Goal: Check status: Check status

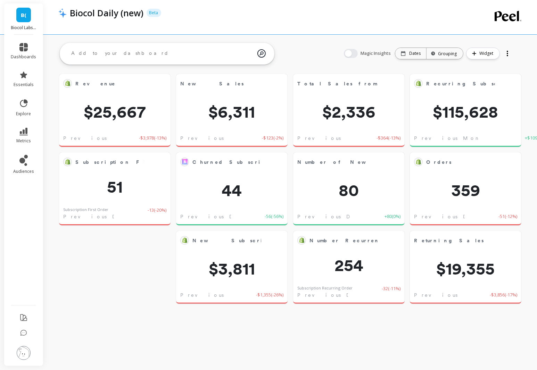
click at [142, 271] on div "Revenue Edit Widget & Insights $25,667 Previous Day -$3,978 ( -13% ) Orders Edi…" at bounding box center [290, 189] width 494 height 253
click at [30, 48] on link "dashboards" at bounding box center [23, 51] width 25 height 17
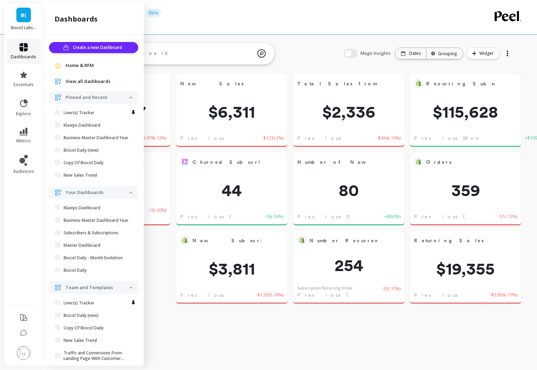
scroll to position [32, 0]
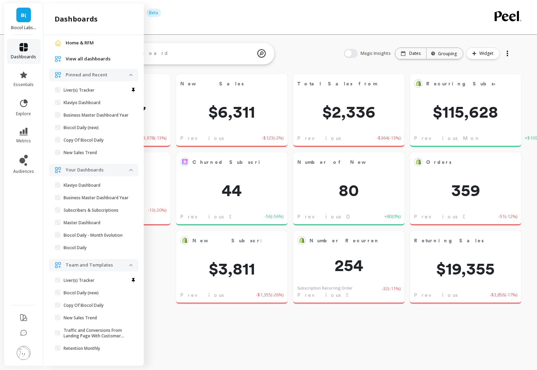
click at [30, 48] on link "dashboards" at bounding box center [23, 51] width 25 height 17
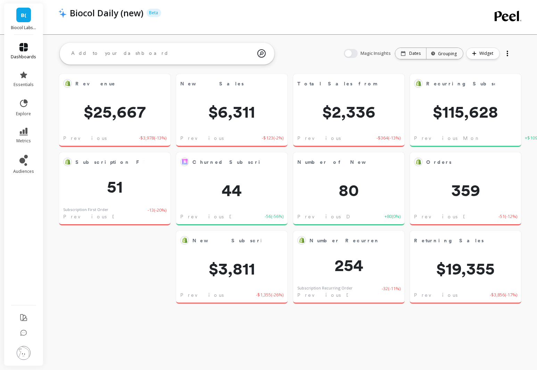
scroll to position [0, 0]
click at [417, 51] on p "Dates" at bounding box center [414, 54] width 11 height 6
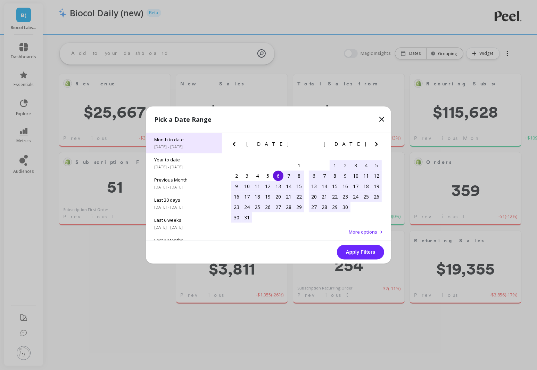
click at [189, 139] on span "Month to date" at bounding box center [183, 140] width 59 height 6
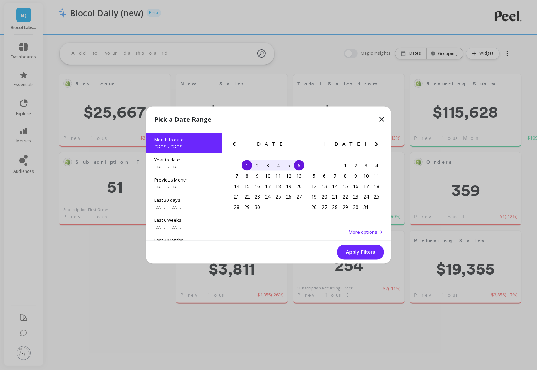
click at [279, 166] on div "4" at bounding box center [278, 165] width 10 height 10
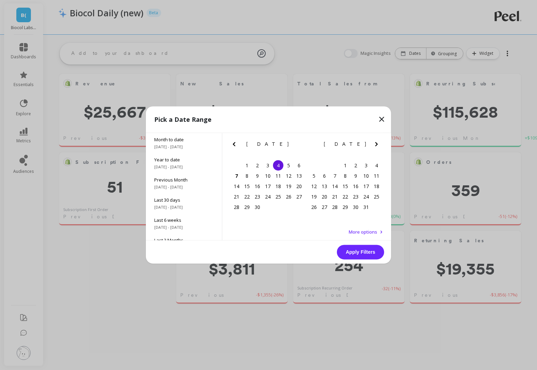
click at [279, 166] on div "4" at bounding box center [278, 165] width 10 height 10
click at [289, 166] on div "5" at bounding box center [288, 165] width 10 height 10
click at [353, 251] on button "Apply Filters" at bounding box center [360, 252] width 47 height 15
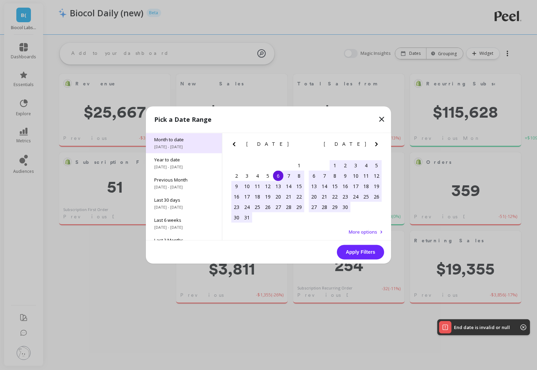
click at [191, 138] on span "Month to date" at bounding box center [183, 140] width 59 height 6
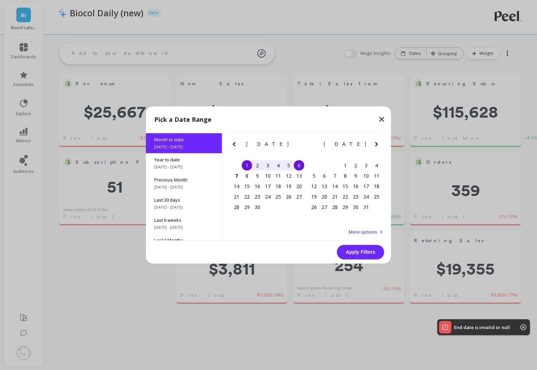
click at [287, 165] on div "5" at bounding box center [288, 165] width 10 height 10
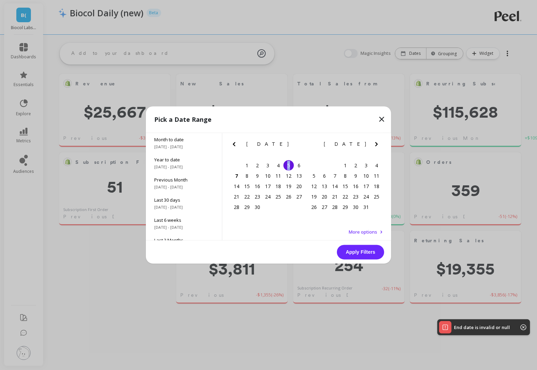
click at [287, 165] on div "5" at bounding box center [288, 165] width 10 height 10
click at [356, 253] on button "Apply Filters" at bounding box center [360, 252] width 47 height 15
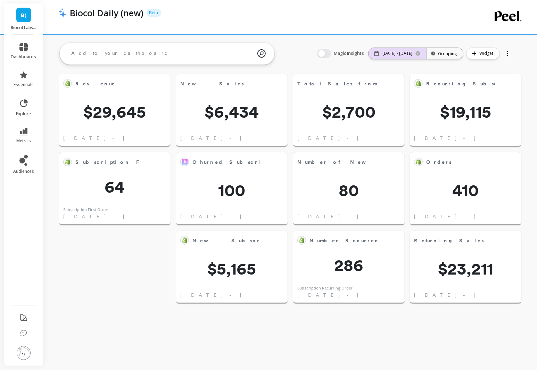
click at [397, 55] on p "[DATE] - [DATE]" at bounding box center [397, 54] width 30 height 6
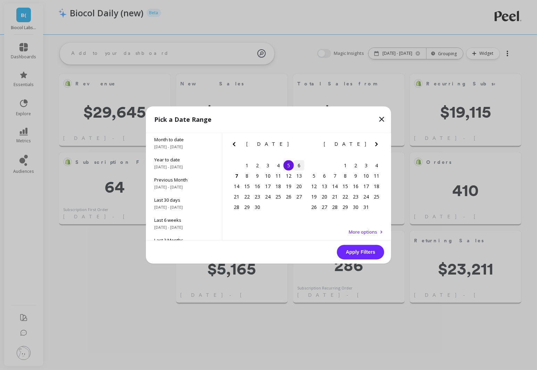
click at [300, 165] on div "6" at bounding box center [299, 165] width 10 height 10
click at [367, 252] on button "Apply Filters" at bounding box center [360, 252] width 47 height 15
